Goal: Transaction & Acquisition: Download file/media

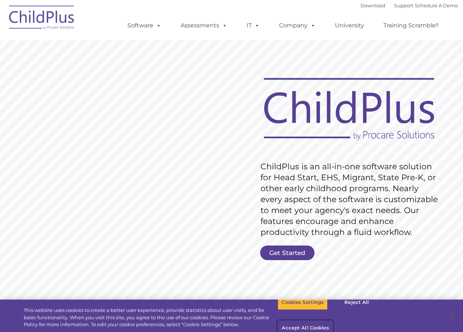
click at [333, 321] on button "Accept All Cookies" at bounding box center [305, 328] width 55 height 15
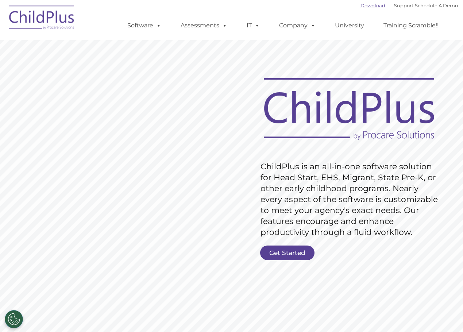
click at [365, 5] on link "Download" at bounding box center [372, 6] width 25 height 6
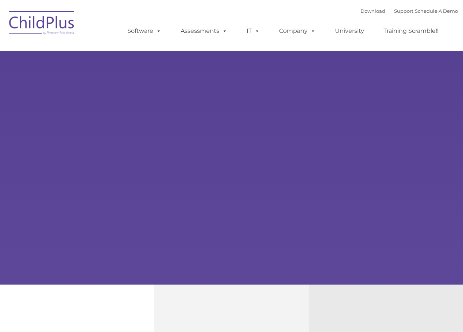
select select "MEDIUM"
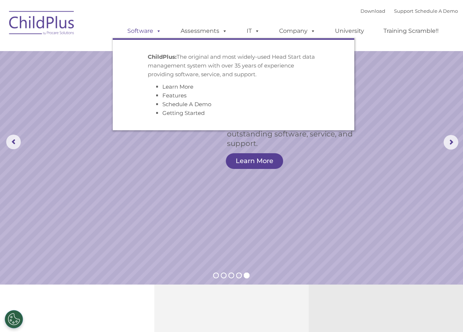
click at [150, 29] on link "Software" at bounding box center [144, 31] width 49 height 15
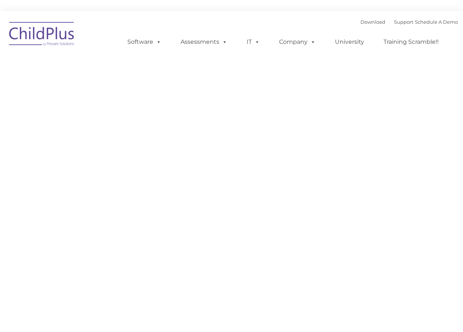
click at [357, 12] on nav "Download Support | Schedule A Demo Search for: Search MENU MENU Software ChildP…" at bounding box center [231, 36] width 463 height 51
type input ""
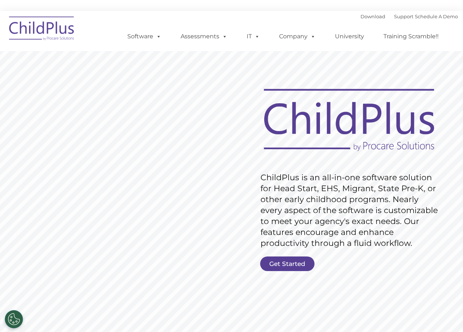
click at [360, 20] on div "Download Support | Schedule A Demo " at bounding box center [408, 16] width 97 height 11
click at [361, 18] on link "Download" at bounding box center [372, 16] width 25 height 6
